Goal: Information Seeking & Learning: Learn about a topic

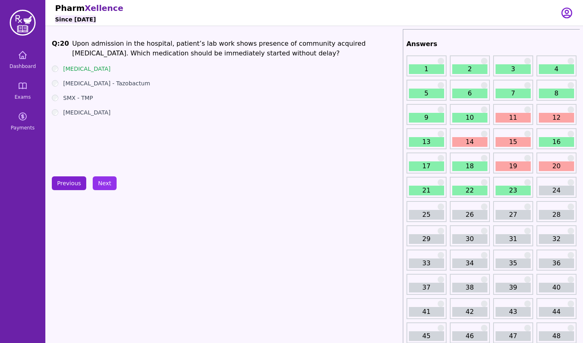
click at [66, 181] on button "Previous" at bounding box center [69, 184] width 34 height 14
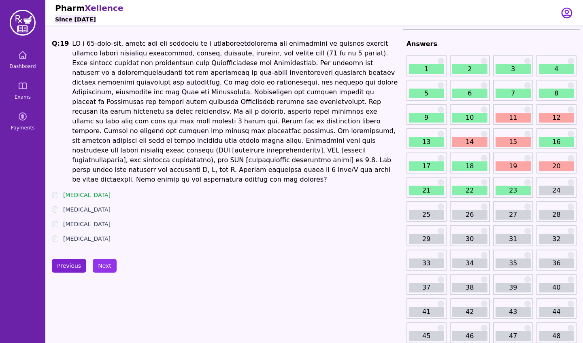
click at [75, 259] on button "Previous" at bounding box center [69, 266] width 34 height 14
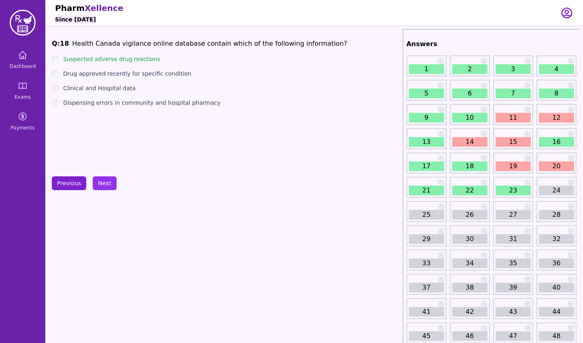
click at [73, 182] on button "Previous" at bounding box center [69, 184] width 34 height 14
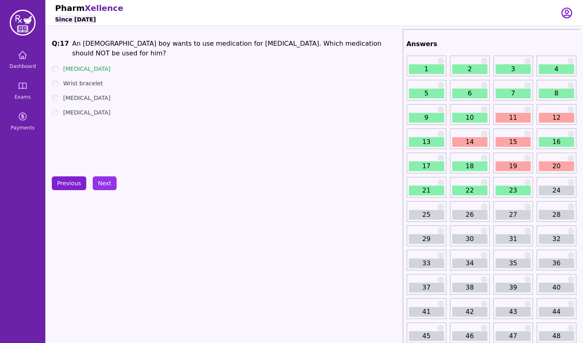
click at [73, 182] on button "Previous" at bounding box center [69, 184] width 34 height 14
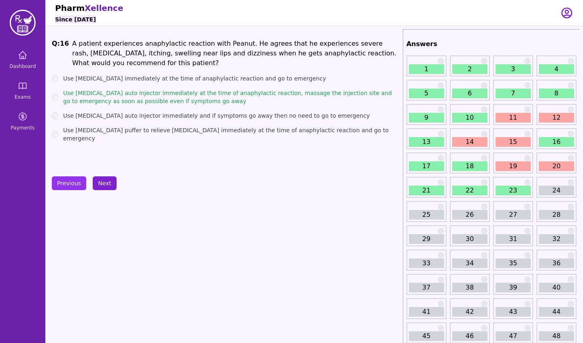
click at [96, 183] on button "Next" at bounding box center [105, 184] width 24 height 14
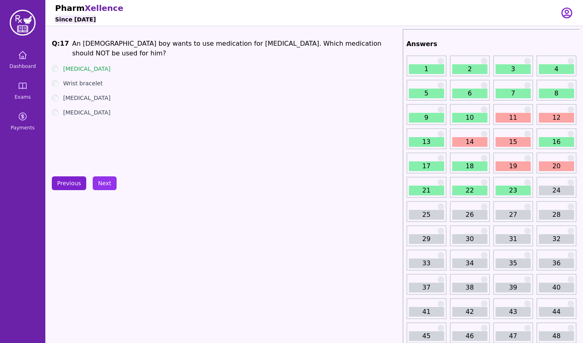
click at [76, 180] on button "Previous" at bounding box center [69, 184] width 34 height 14
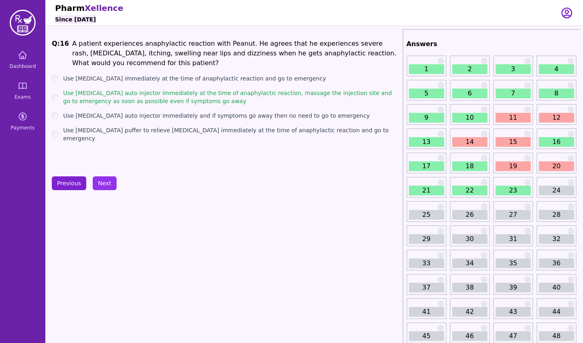
click at [72, 181] on button "Previous" at bounding box center [69, 184] width 34 height 14
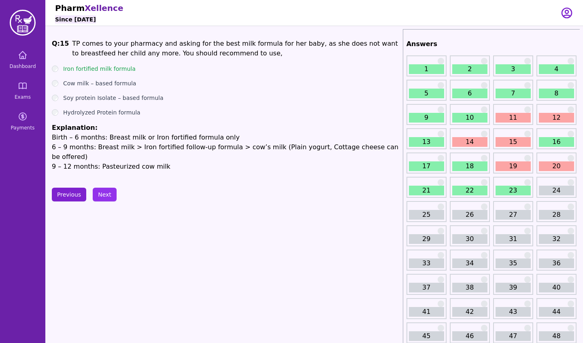
click at [64, 188] on button "Previous" at bounding box center [69, 195] width 34 height 14
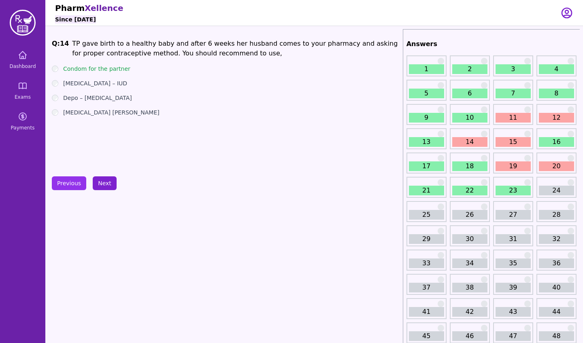
click at [100, 183] on button "Next" at bounding box center [105, 184] width 24 height 14
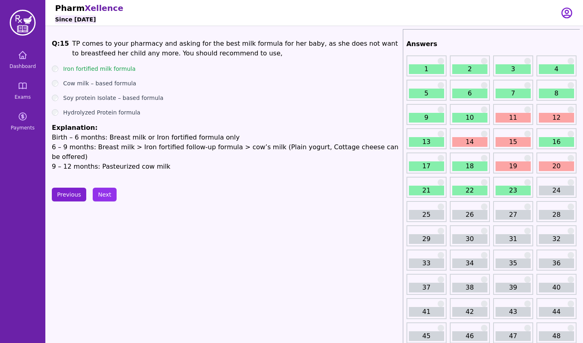
click at [54, 188] on button "Previous" at bounding box center [69, 195] width 34 height 14
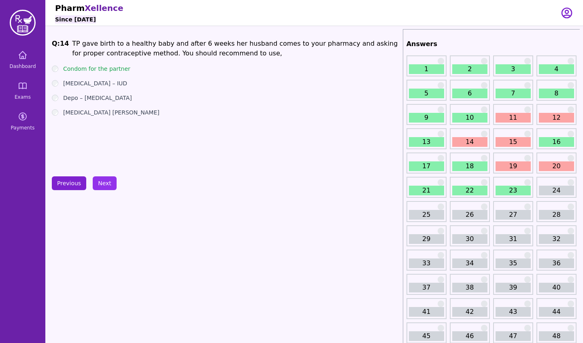
click at [71, 184] on button "Previous" at bounding box center [69, 184] width 34 height 14
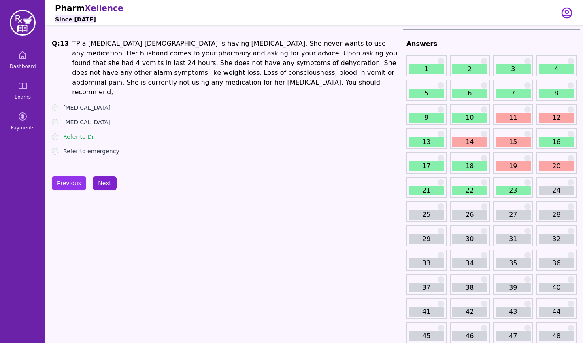
click at [112, 186] on button "Next" at bounding box center [105, 184] width 24 height 14
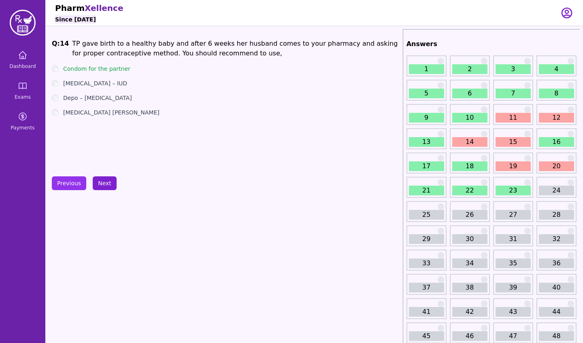
click at [112, 186] on button "Next" at bounding box center [105, 184] width 24 height 14
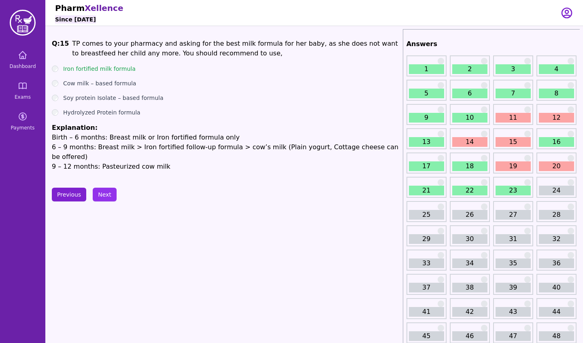
click at [71, 188] on button "Previous" at bounding box center [69, 195] width 34 height 14
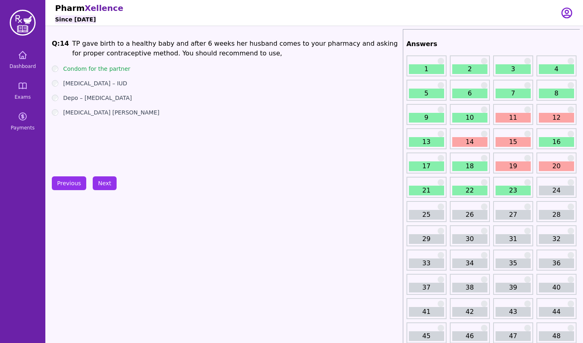
click at [76, 186] on button "Previous" at bounding box center [69, 184] width 34 height 14
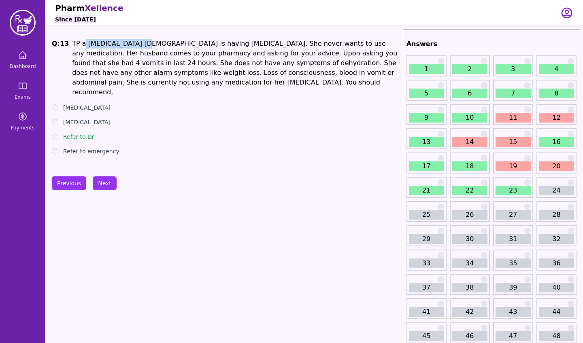
drag, startPoint x: 83, startPoint y: 45, endPoint x: 138, endPoint y: 47, distance: 54.7
click at [138, 47] on h1 "TP a [MEDICAL_DATA] [DEMOGRAPHIC_DATA] is having [MEDICAL_DATA]. She never want…" at bounding box center [235, 68] width 327 height 58
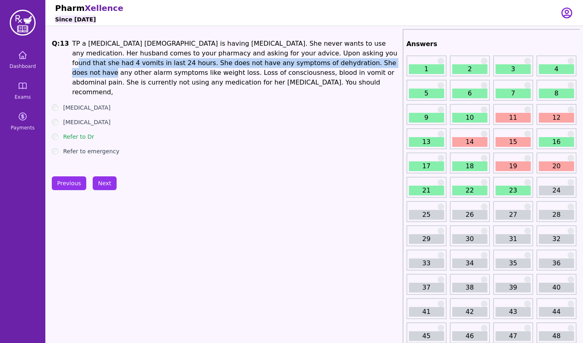
drag, startPoint x: 323, startPoint y: 52, endPoint x: 327, endPoint y: 59, distance: 8.0
click at [327, 59] on h1 "TP a [MEDICAL_DATA] [DEMOGRAPHIC_DATA] is having [MEDICAL_DATA]. She never want…" at bounding box center [235, 68] width 327 height 58
click at [103, 183] on button "Next" at bounding box center [105, 184] width 24 height 14
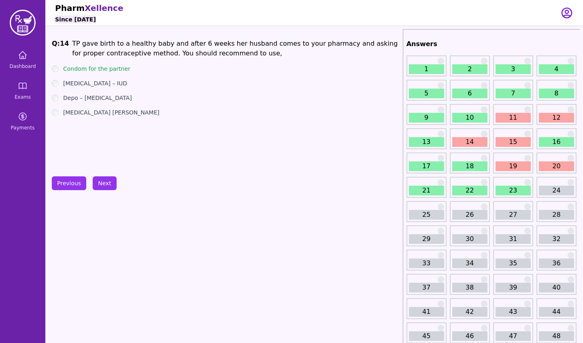
click at [171, 153] on div "Q: 14 TP gave birth to a healthy baby and after 6 weeks her husband comes to yo…" at bounding box center [226, 99] width 348 height 121
